Goal: Book appointment/travel/reservation

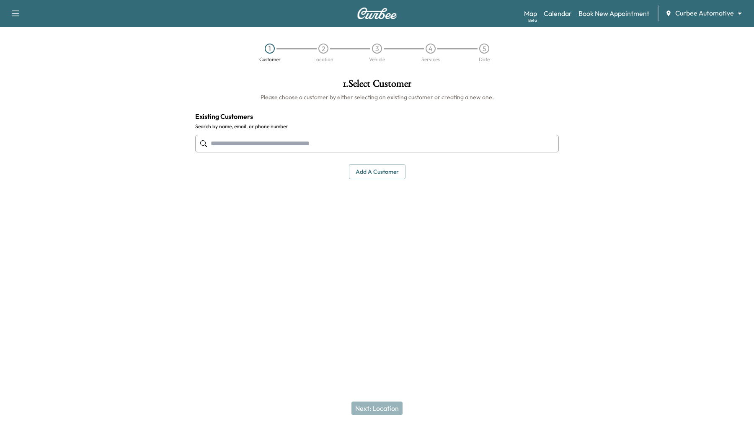
click at [740, 15] on body "Support Log Out Map Beta Calendar Book New Appointment Curbee Automotive ******…" at bounding box center [377, 212] width 754 height 425
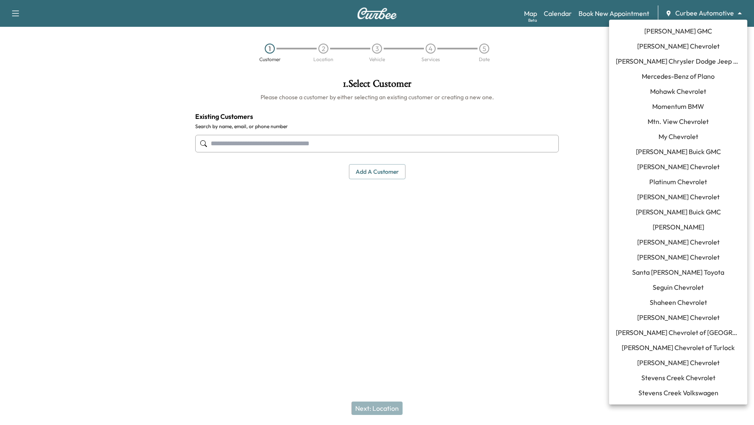
scroll to position [616, 0]
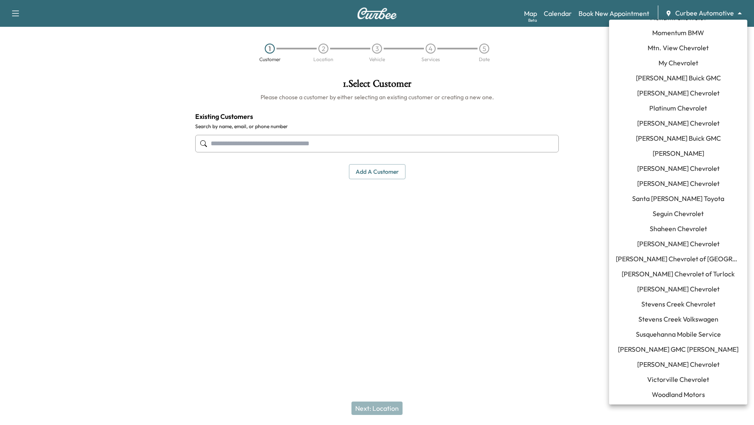
click at [640, 349] on span "[PERSON_NAME] GMC [PERSON_NAME]" at bounding box center [678, 349] width 121 height 10
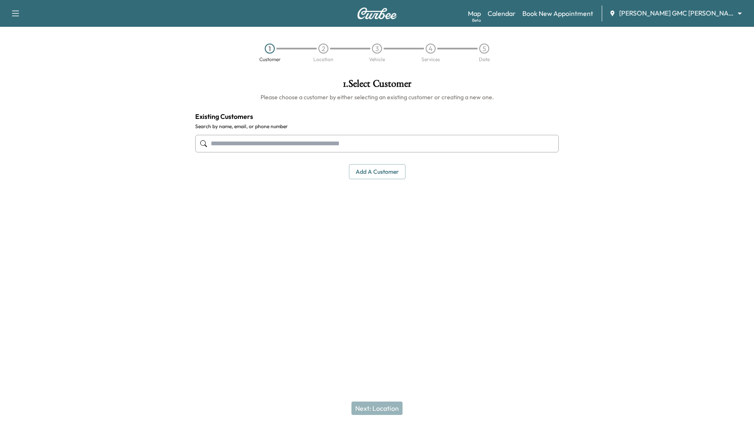
click at [255, 144] on input "text" at bounding box center [376, 144] width 363 height 18
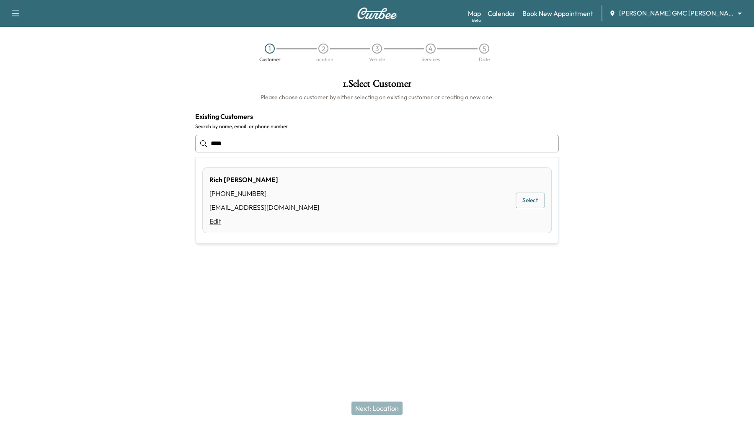
click at [214, 221] on link "Edit" at bounding box center [264, 221] width 110 height 10
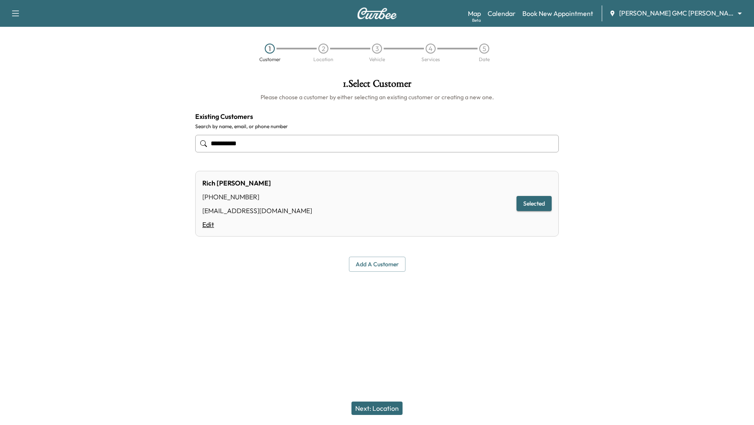
type input "**********"
click at [210, 224] on link "Edit" at bounding box center [257, 224] width 110 height 10
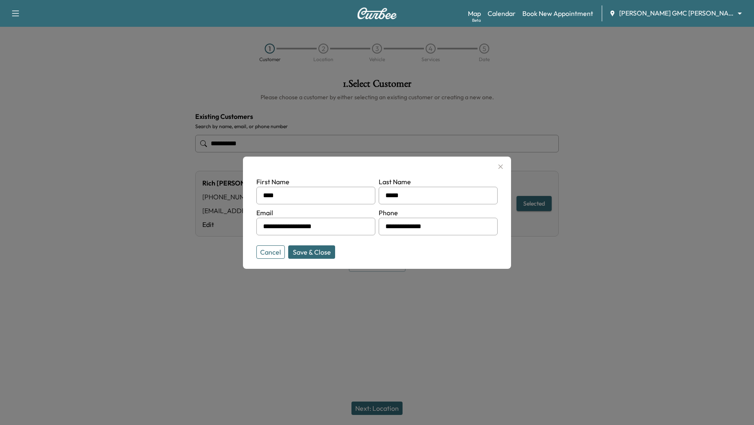
drag, startPoint x: 343, startPoint y: 226, endPoint x: 253, endPoint y: 224, distance: 90.5
click at [253, 224] on div "**********" at bounding box center [377, 213] width 268 height 112
drag, startPoint x: 447, startPoint y: 223, endPoint x: 325, endPoint y: 219, distance: 121.9
click at [325, 219] on form "**********" at bounding box center [376, 216] width 241 height 79
click at [336, 227] on input "text" at bounding box center [315, 227] width 119 height 18
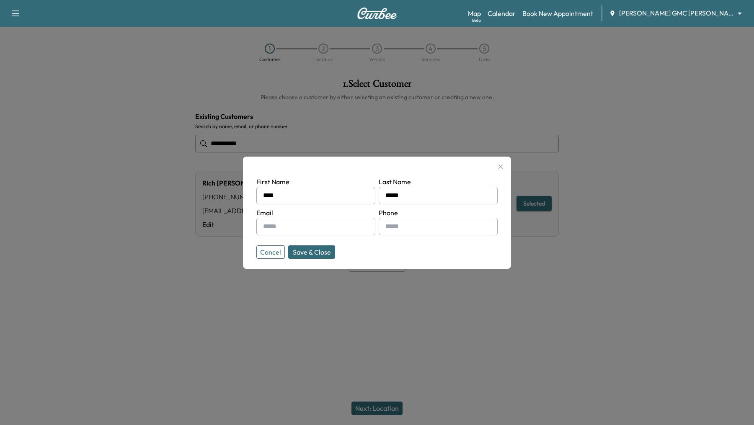
drag, startPoint x: 422, startPoint y: 193, endPoint x: 377, endPoint y: 192, distance: 44.8
click at [377, 194] on form "First Name **** Last Name ***** Email Phone Cancel Save & Close" at bounding box center [376, 216] width 241 height 79
drag, startPoint x: 330, startPoint y: 194, endPoint x: 252, endPoint y: 196, distance: 77.5
click at [252, 196] on div "First Name **** Last Name Email Phone Cancel Save & Close" at bounding box center [377, 213] width 268 height 112
click at [307, 250] on button "Save & Close" at bounding box center [311, 251] width 47 height 13
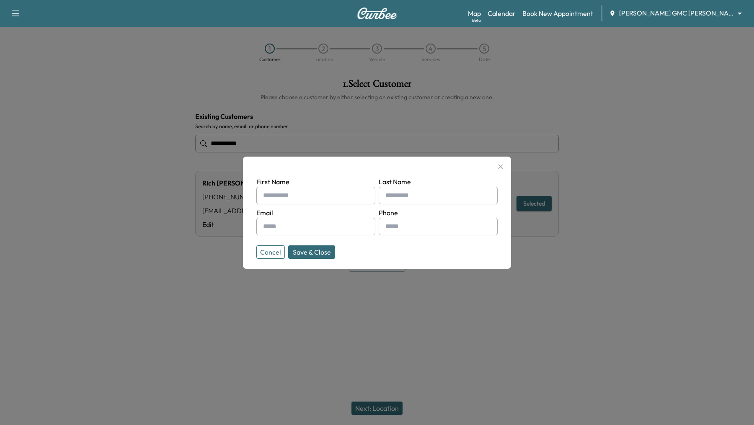
click at [325, 226] on input "text" at bounding box center [315, 227] width 119 height 18
type input "*"
click at [277, 249] on button "Cancel" at bounding box center [270, 251] width 28 height 13
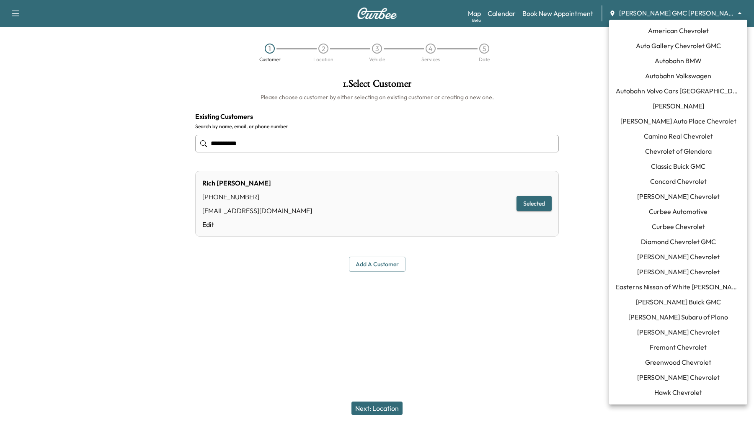
click at [740, 12] on body "**********" at bounding box center [377, 212] width 754 height 425
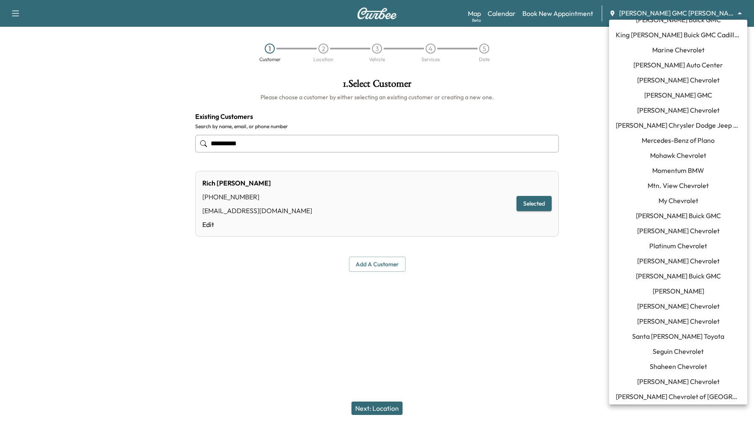
scroll to position [491, 0]
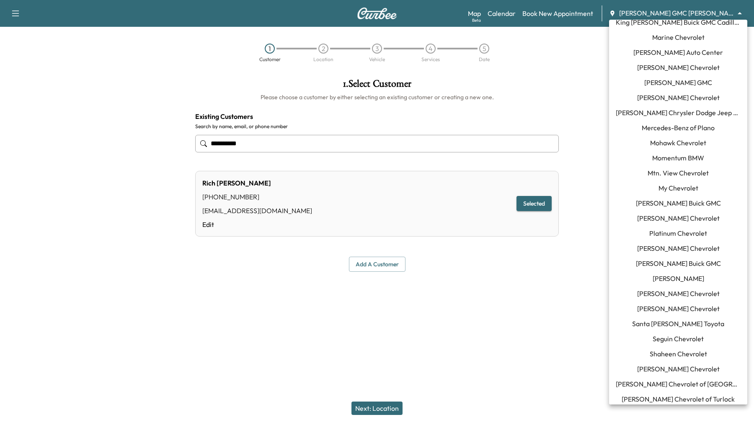
click at [681, 280] on span "[PERSON_NAME]" at bounding box center [678, 278] width 52 height 10
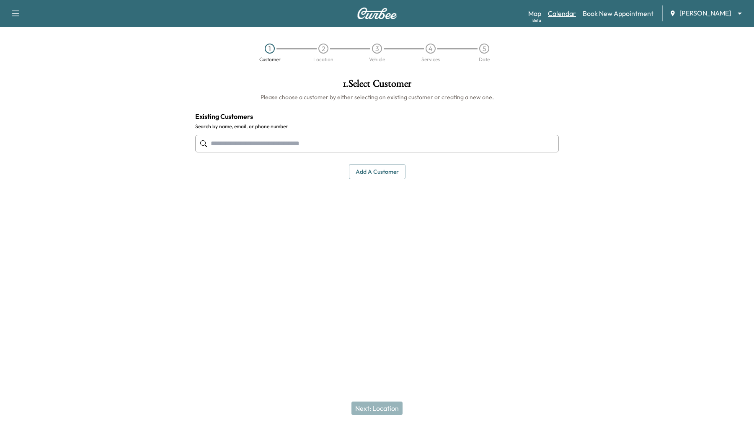
click at [564, 13] on link "Calendar" at bounding box center [562, 13] width 28 height 10
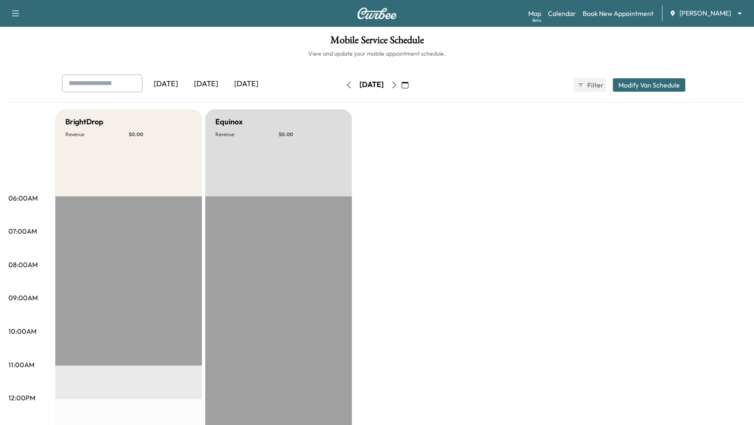
click at [345, 85] on icon "button" at bounding box center [348, 85] width 7 height 7
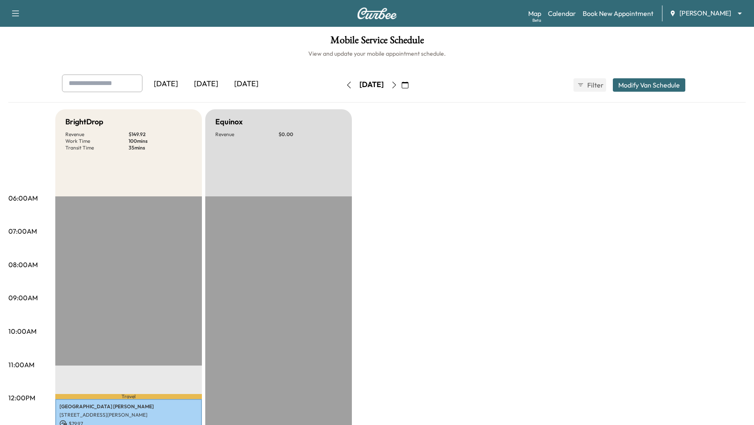
click at [345, 87] on icon "button" at bounding box center [348, 85] width 7 height 7
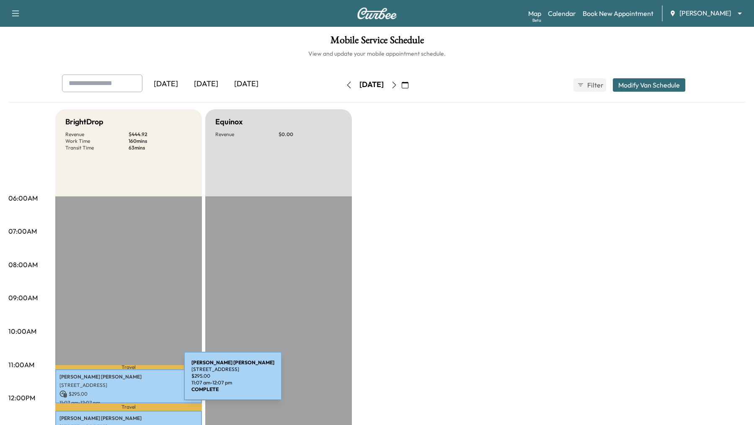
click at [121, 382] on p "[STREET_ADDRESS]" at bounding box center [128, 385] width 138 height 7
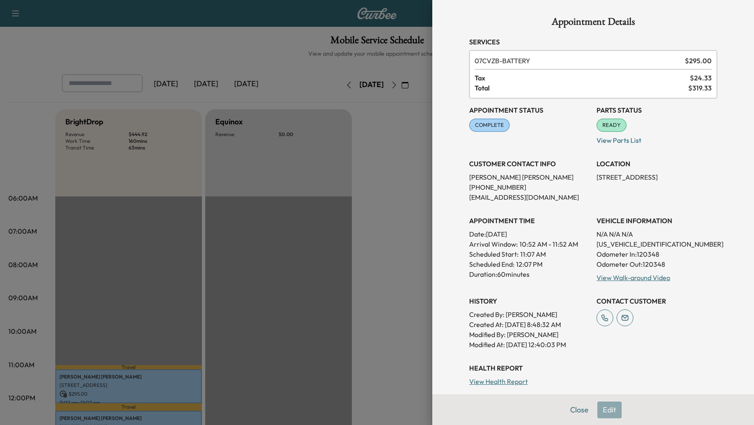
click at [180, 301] on div at bounding box center [377, 212] width 754 height 425
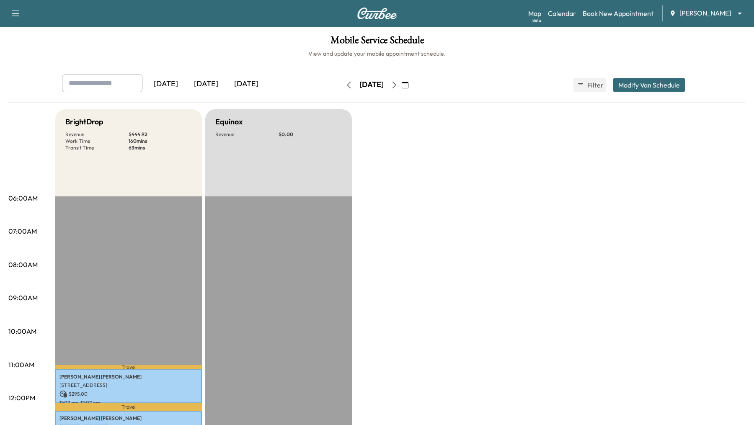
scroll to position [40, 0]
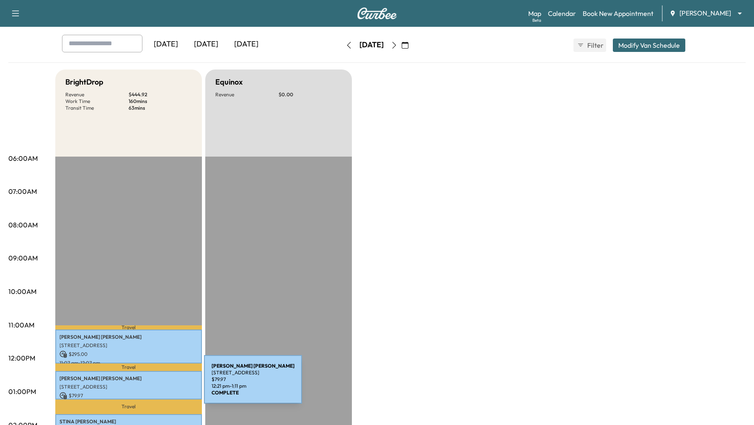
click at [141, 384] on p "[STREET_ADDRESS]" at bounding box center [128, 387] width 138 height 7
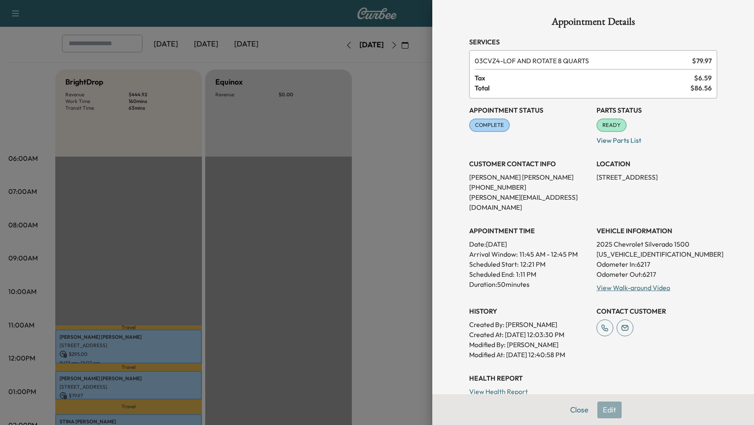
click at [153, 273] on div at bounding box center [377, 212] width 754 height 425
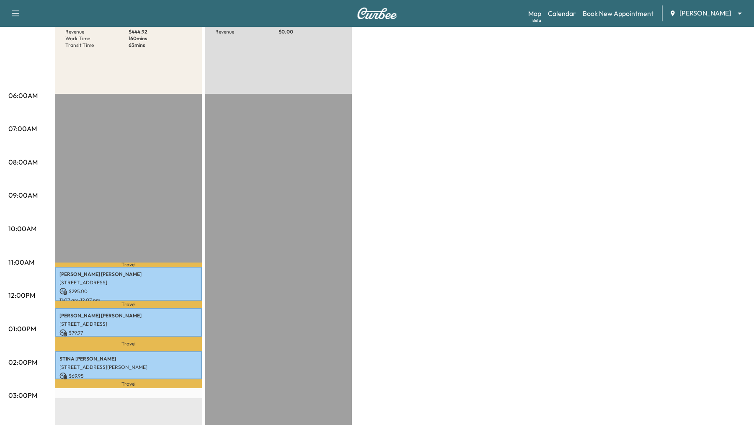
scroll to position [143, 0]
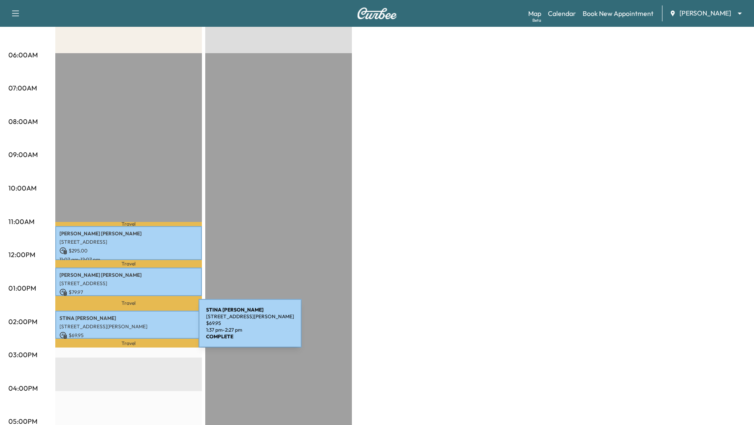
click at [136, 328] on p "[STREET_ADDRESS][PERSON_NAME]" at bounding box center [128, 326] width 138 height 7
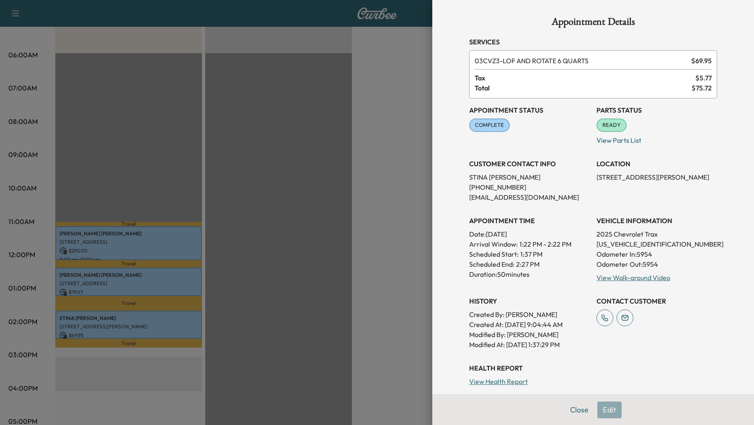
click at [160, 193] on div at bounding box center [377, 212] width 754 height 425
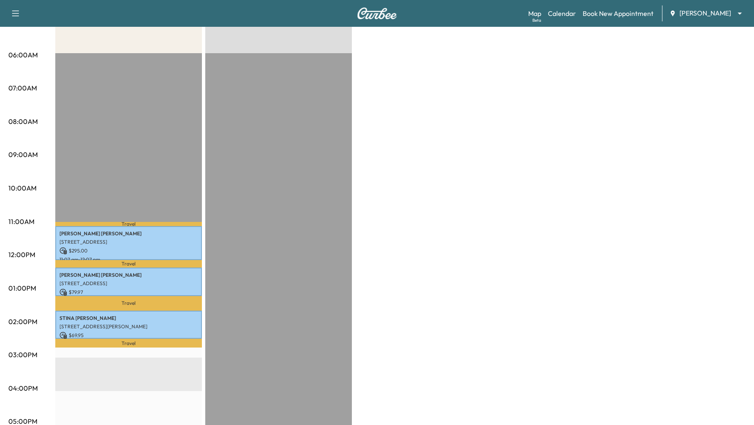
scroll to position [0, 0]
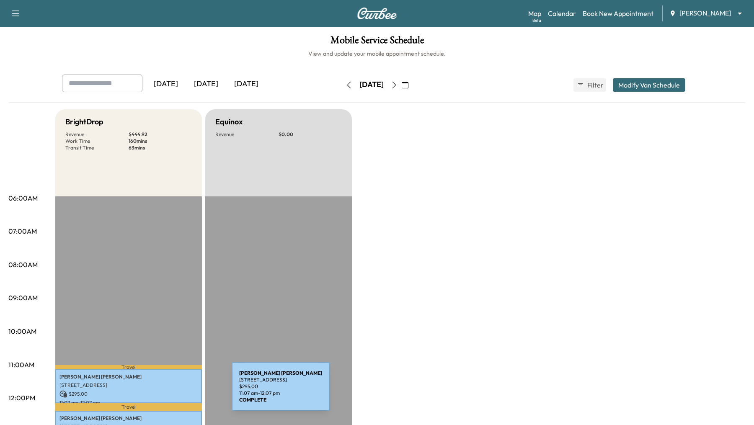
click at [168, 391] on p "$ 295.00" at bounding box center [128, 394] width 138 height 8
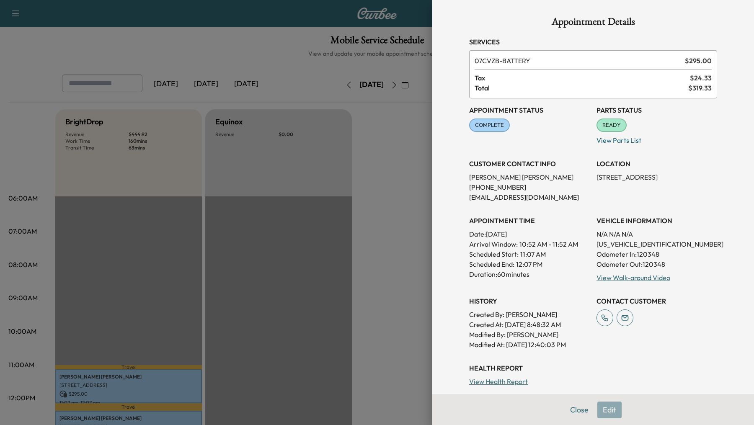
scroll to position [107, 0]
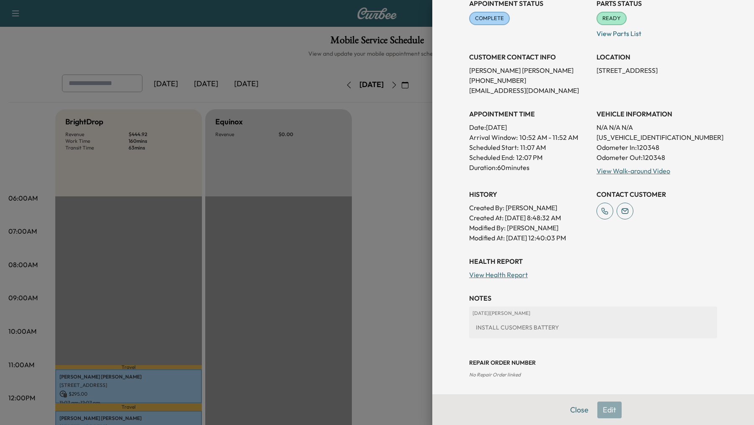
click at [231, 339] on div at bounding box center [377, 212] width 754 height 425
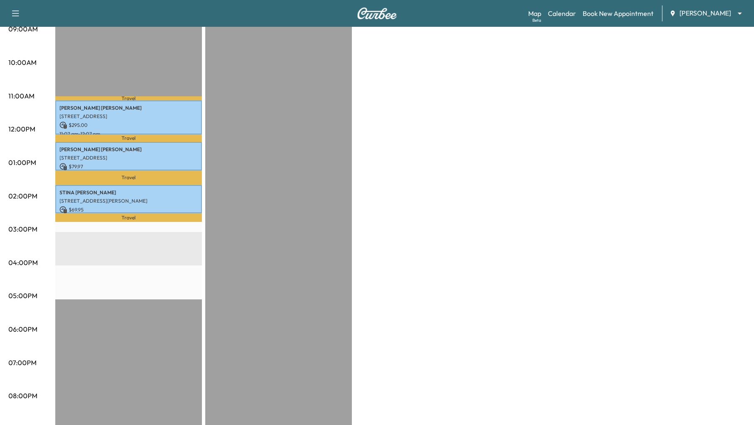
scroll to position [320, 0]
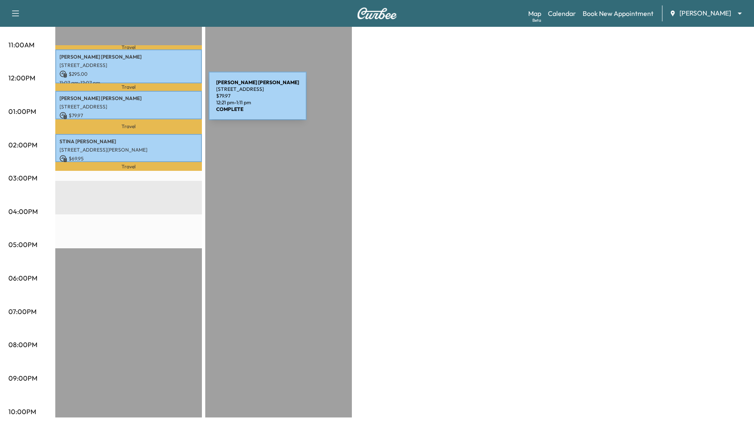
click at [145, 102] on div "[PERSON_NAME] [STREET_ADDRESS] $ 79.97 12:21 pm - 1:11 pm" at bounding box center [128, 105] width 147 height 28
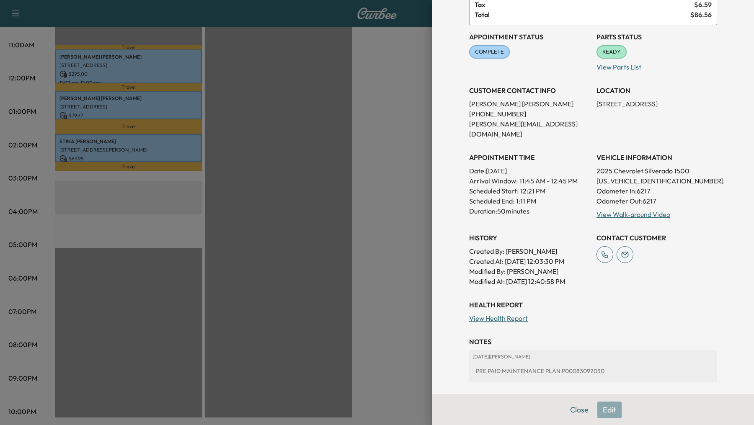
scroll to position [107, 0]
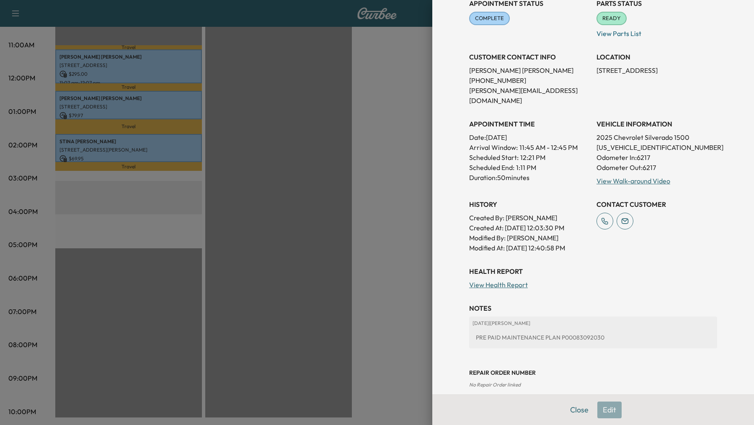
click at [129, 149] on div at bounding box center [377, 212] width 754 height 425
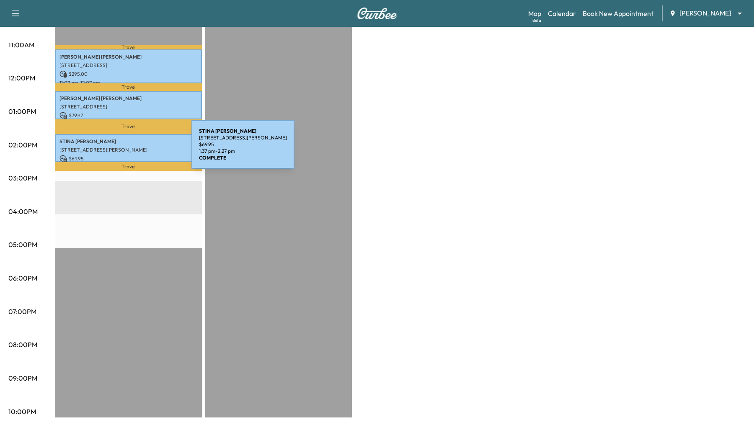
click at [129, 149] on p "[STREET_ADDRESS][PERSON_NAME]" at bounding box center [128, 150] width 138 height 7
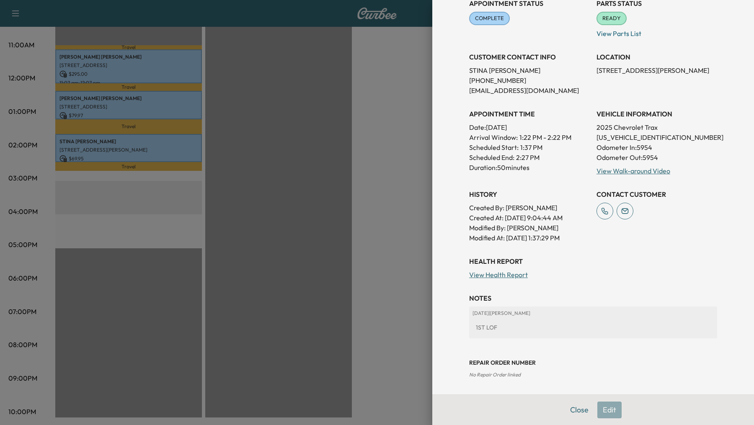
scroll to position [0, 0]
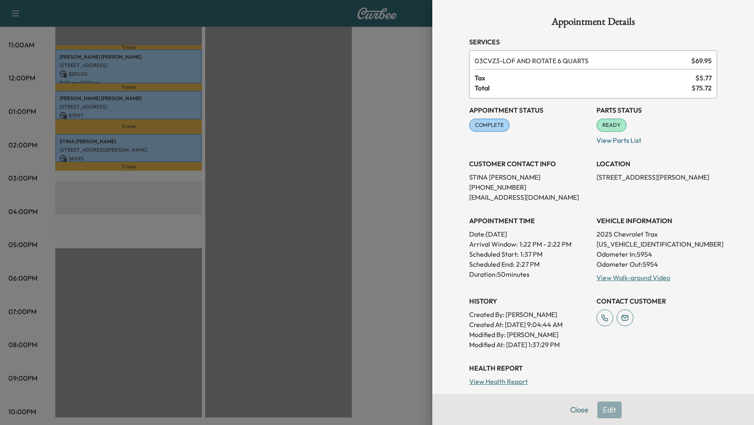
click at [280, 178] on div at bounding box center [377, 212] width 754 height 425
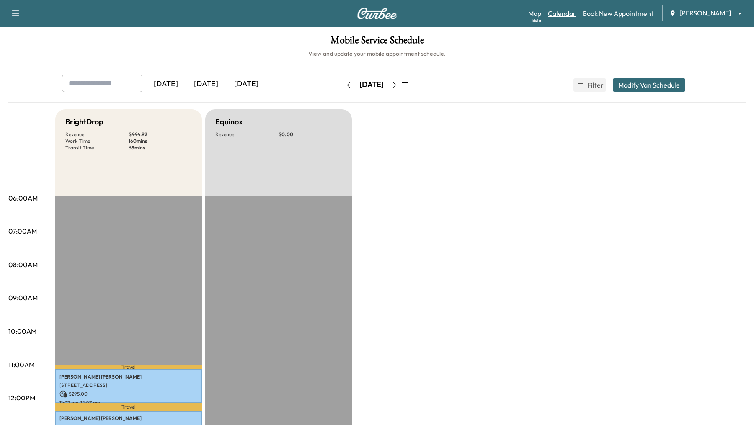
click at [569, 14] on link "Calendar" at bounding box center [562, 13] width 28 height 10
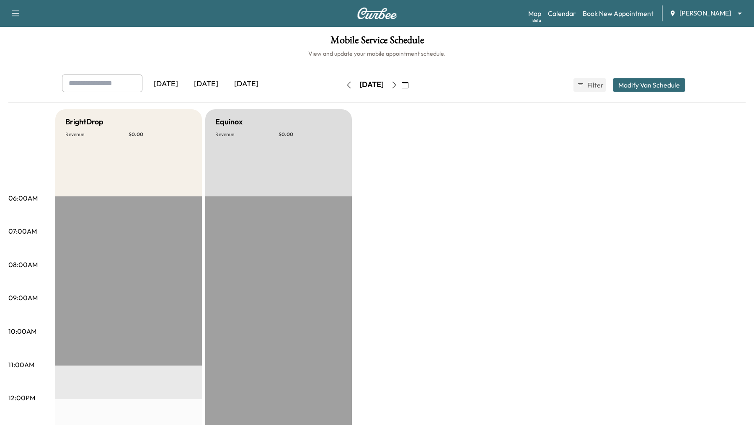
click at [408, 84] on icon "button" at bounding box center [405, 85] width 7 height 7
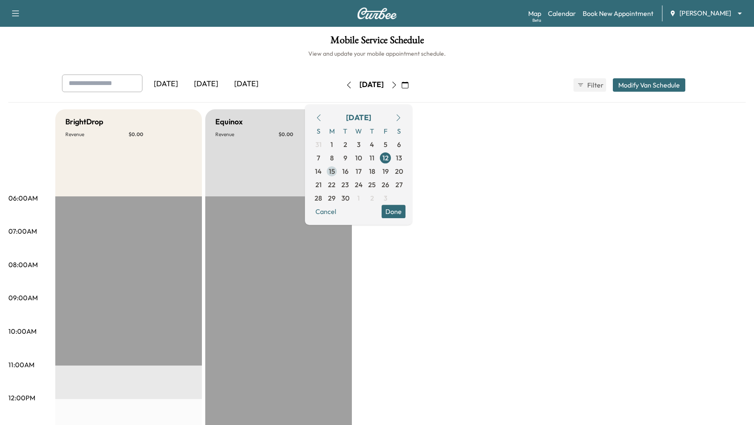
click at [335, 167] on span "15" at bounding box center [332, 171] width 6 height 10
click at [348, 171] on span "16" at bounding box center [345, 171] width 6 height 10
click at [361, 174] on span "17" at bounding box center [359, 171] width 6 height 10
click at [375, 173] on span "18" at bounding box center [372, 171] width 6 height 10
click at [389, 173] on span "19" at bounding box center [385, 171] width 6 height 10
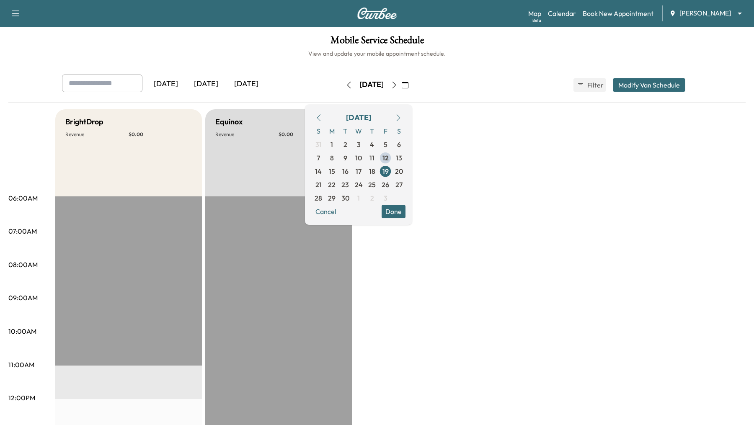
click at [405, 213] on button "Done" at bounding box center [393, 211] width 24 height 13
